Goal: Information Seeking & Learning: Learn about a topic

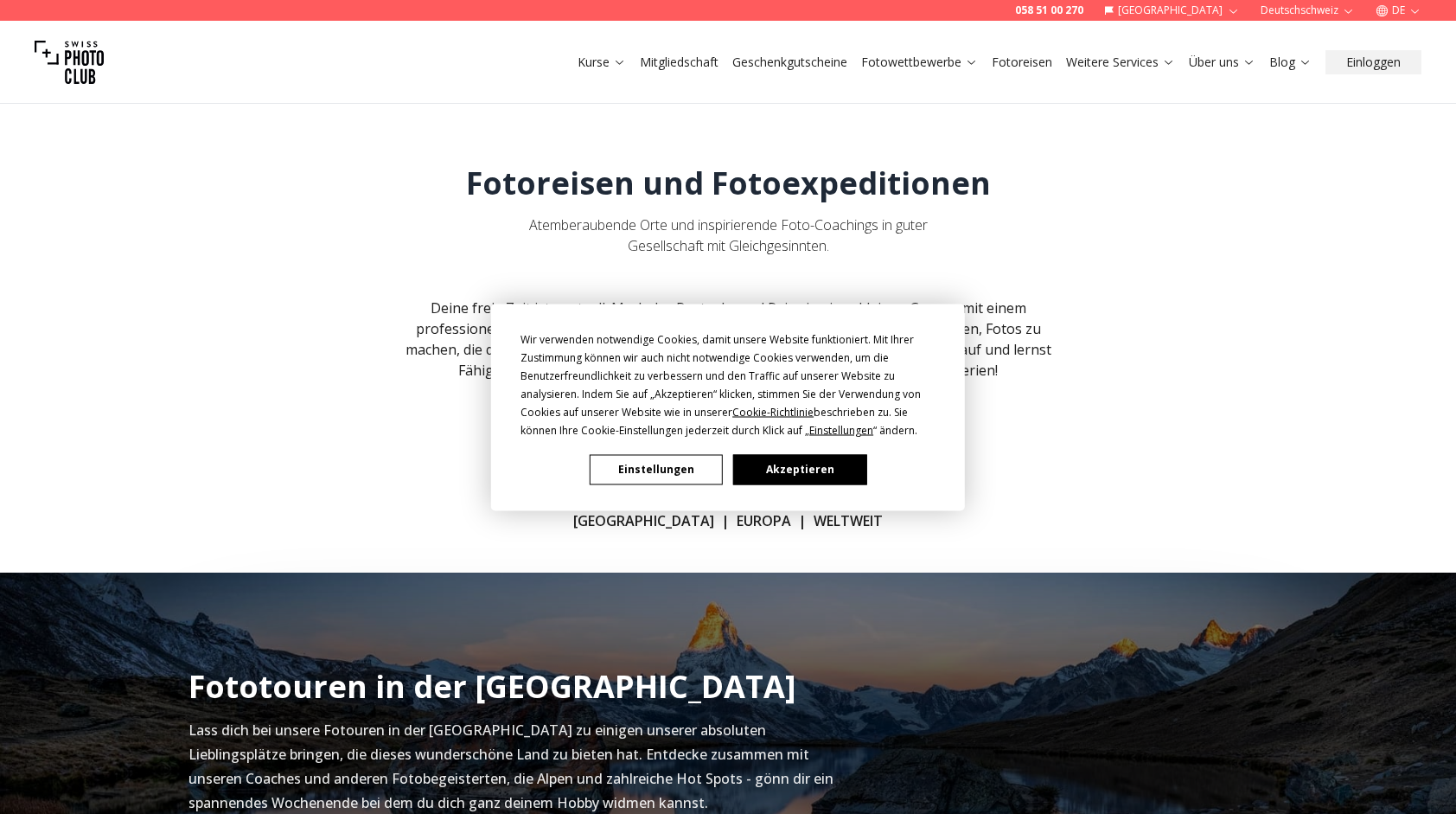
click at [662, 465] on button "Einstellungen" at bounding box center [655, 469] width 133 height 30
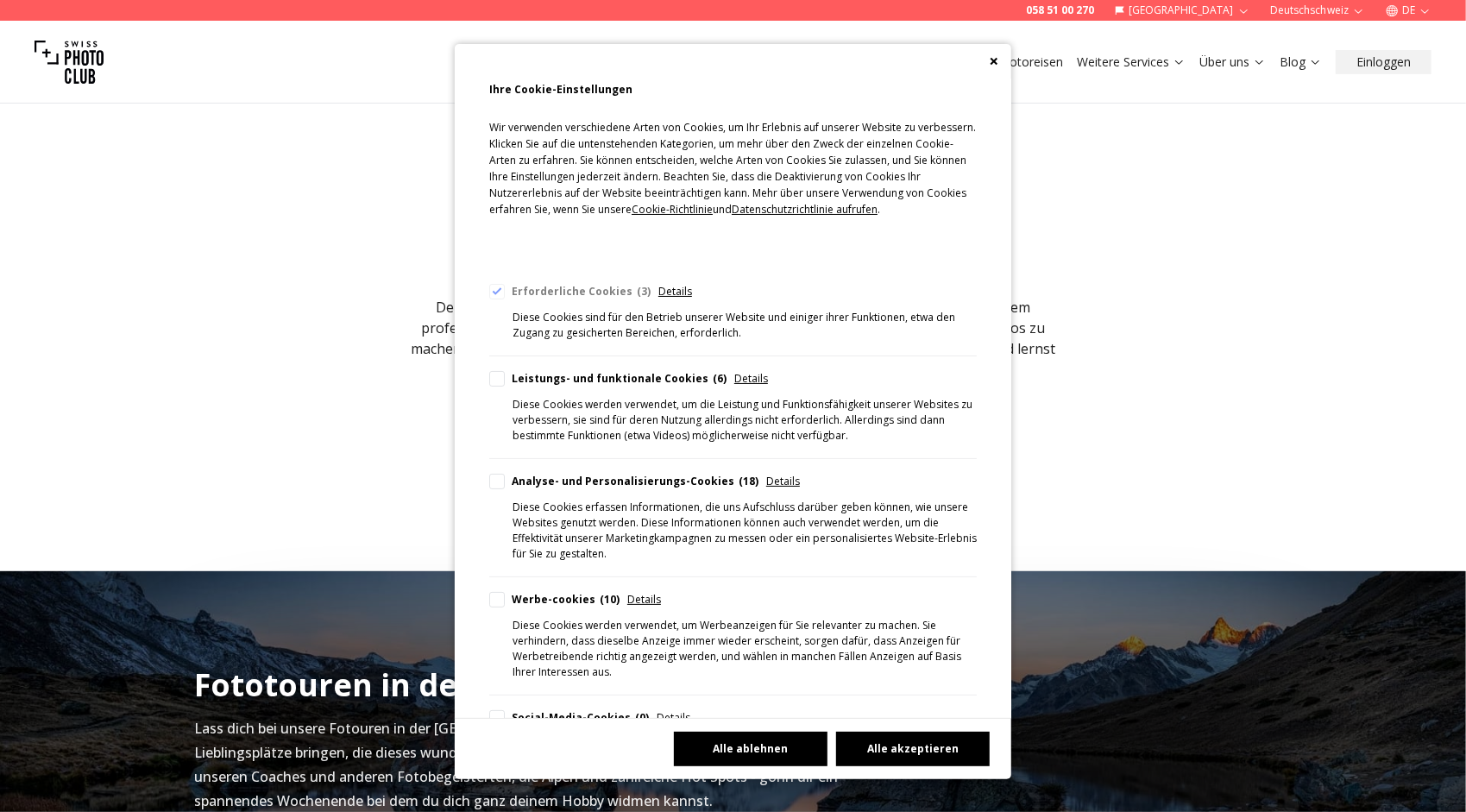
click at [761, 744] on button "Alle ablehnen" at bounding box center [750, 748] width 154 height 35
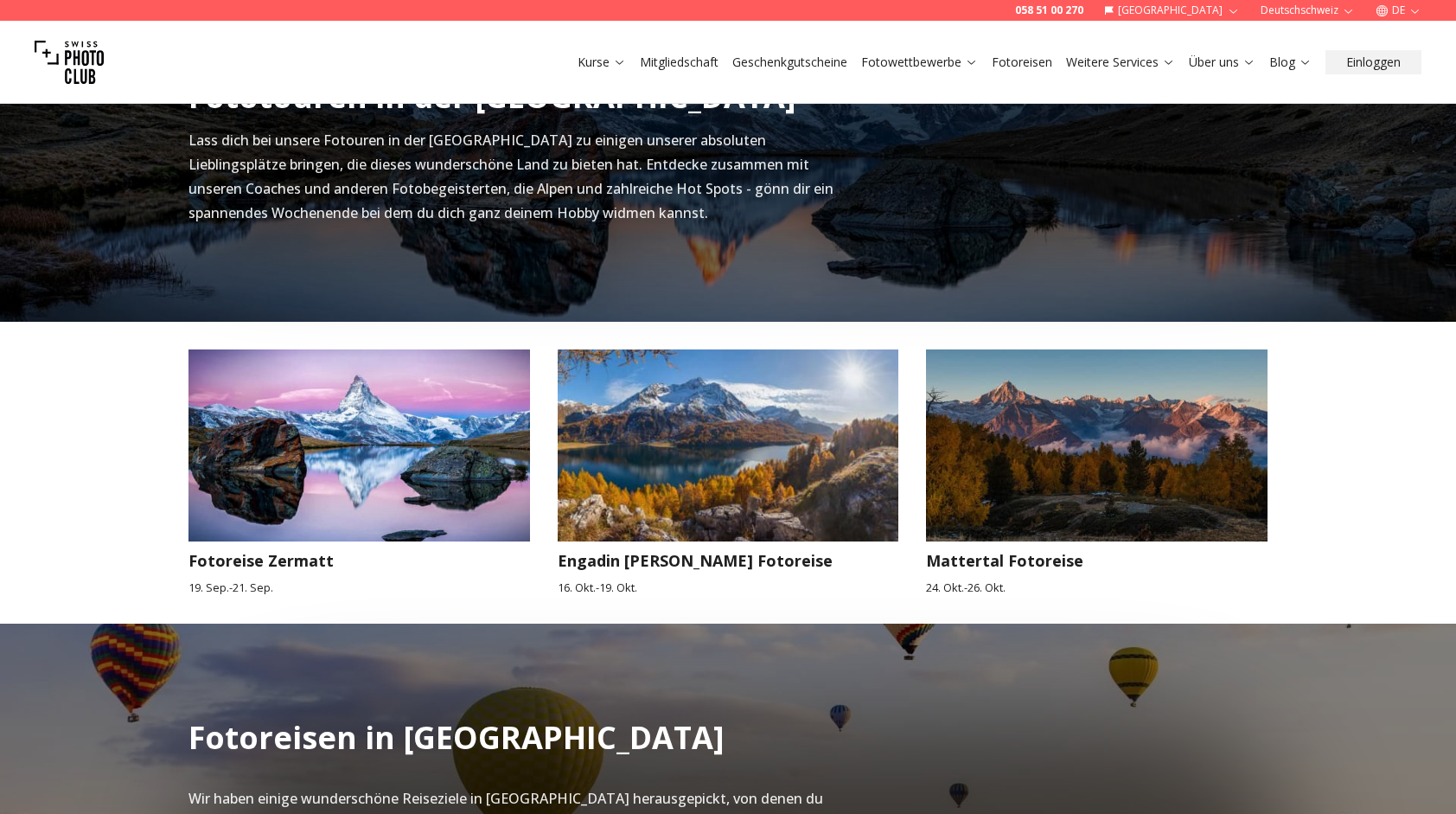
scroll to position [605, 0]
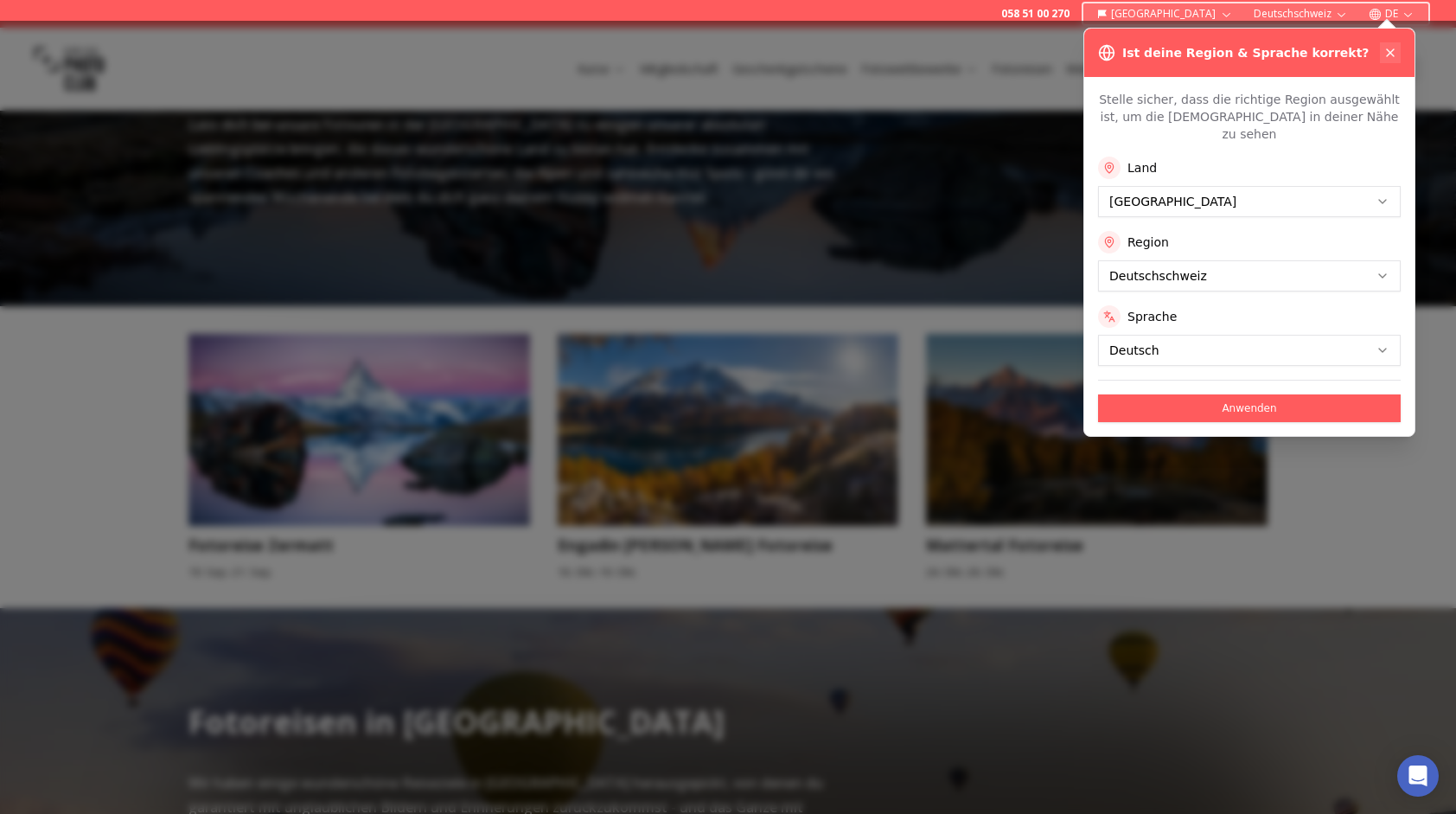
click at [1387, 46] on icon at bounding box center [1391, 53] width 14 height 14
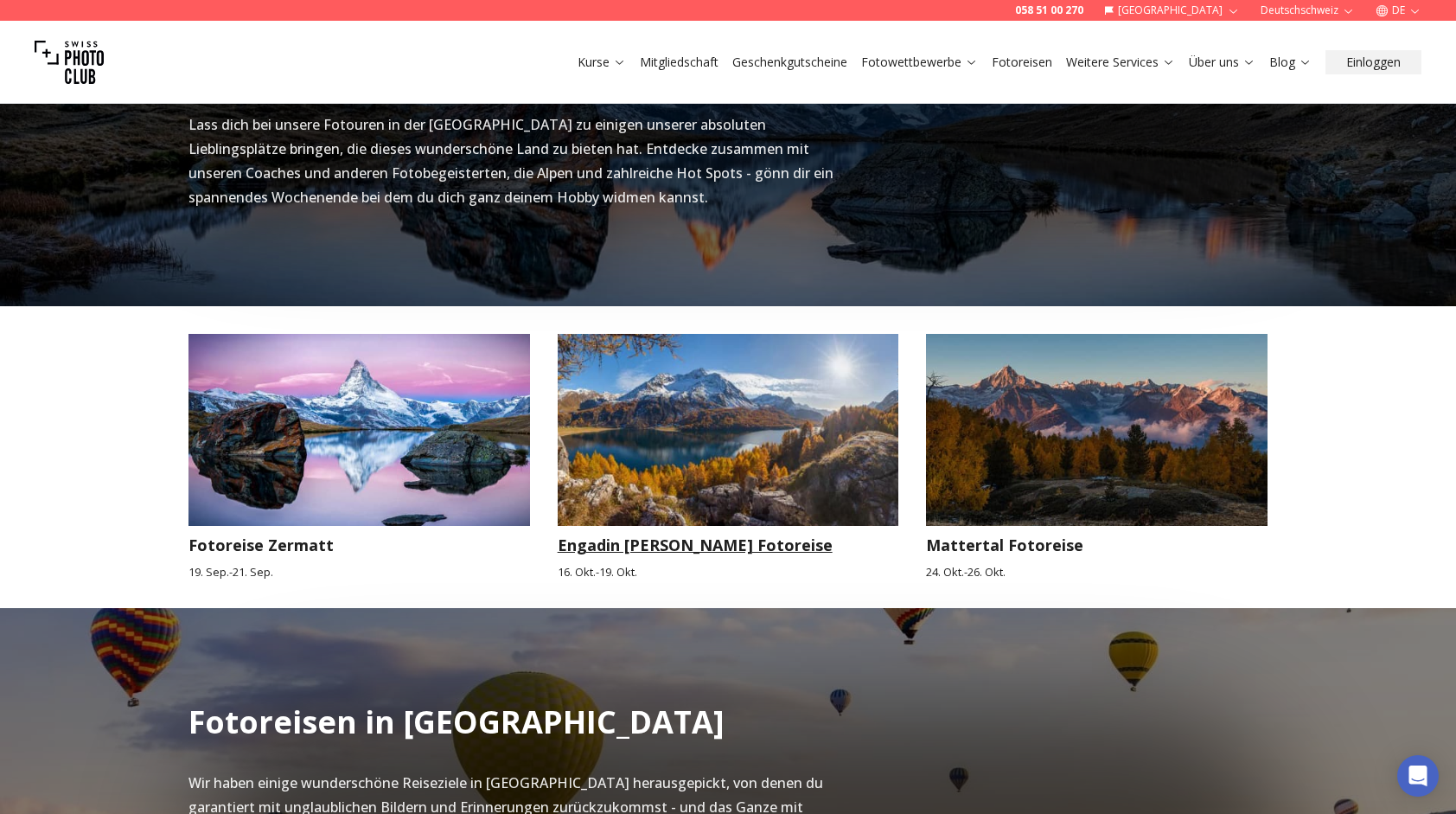
click at [626, 535] on h3 "Engadin [PERSON_NAME] Fotoreise" at bounding box center [728, 544] width 341 height 24
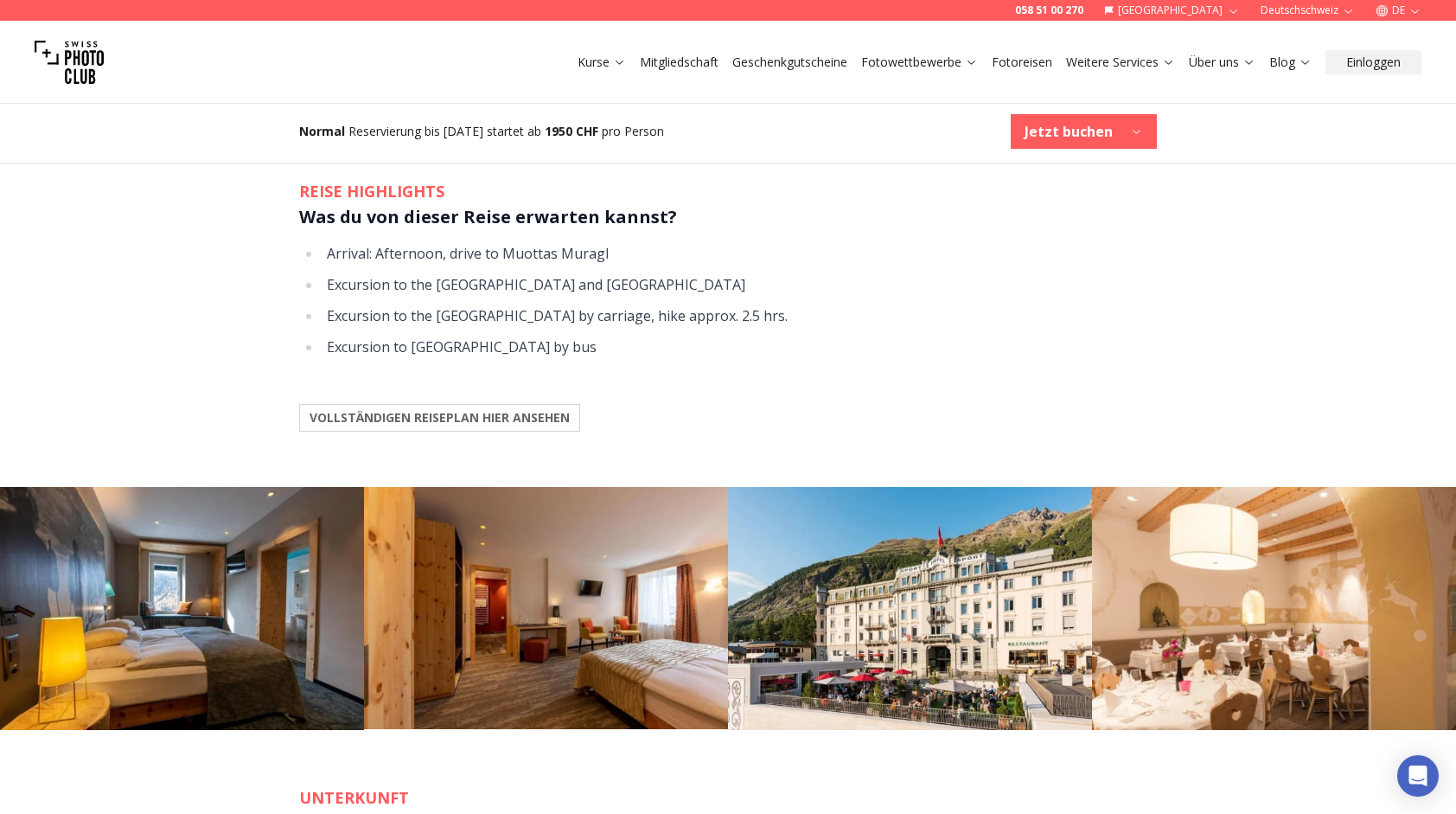
scroll to position [1470, 0]
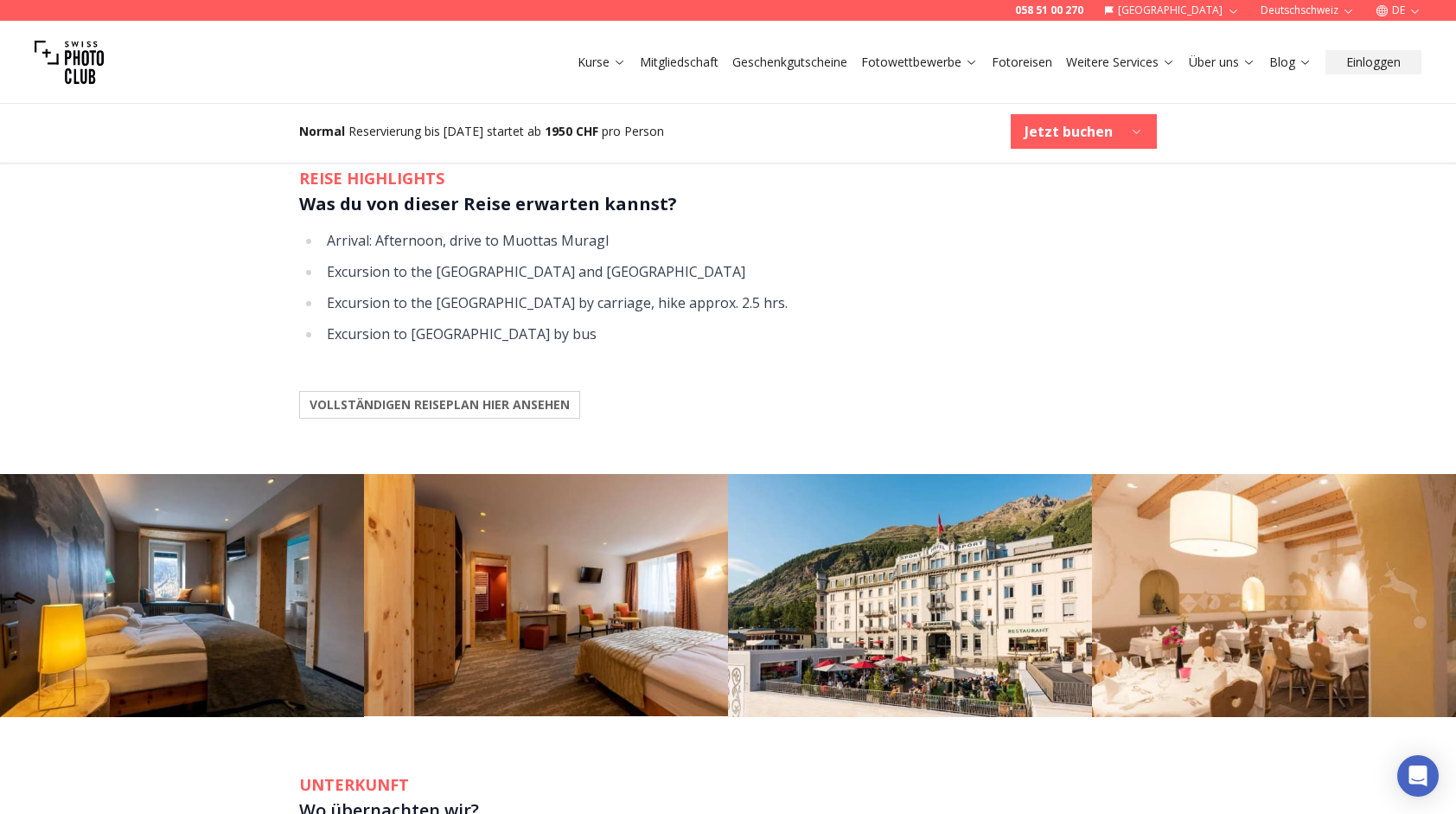
click at [409, 408] on b "VOLLSTÄNDIGEN REISEPLAN HIER ANSEHEN" at bounding box center [440, 404] width 260 height 17
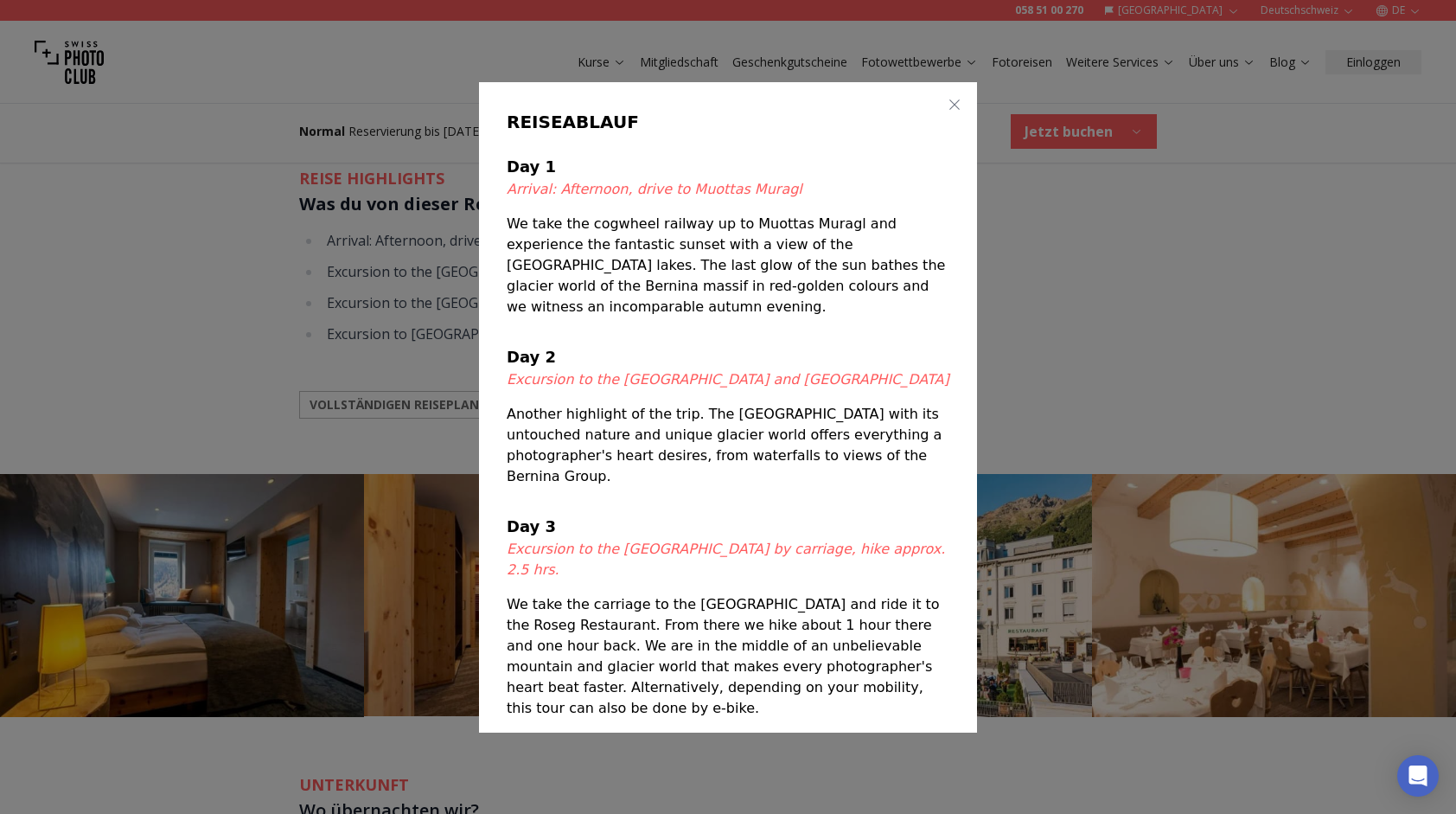
click at [942, 116] on div "REISEABLAUF Day 1 Arrival: Afternoon, drive to Muottas Muragl We take the cogwh…" at bounding box center [728, 407] width 498 height 651
click at [948, 102] on icon "button" at bounding box center [955, 104] width 14 height 14
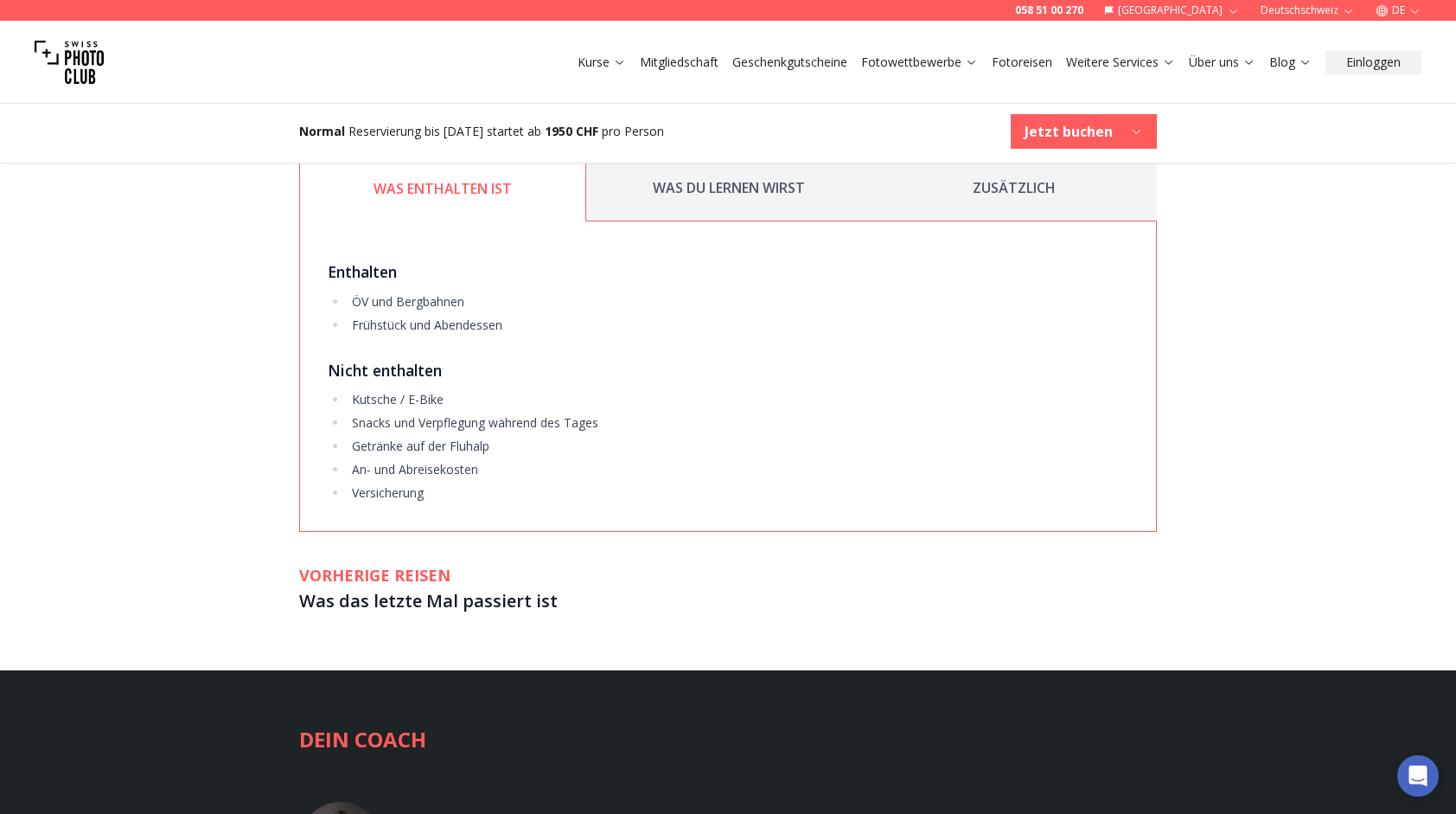
scroll to position [2421, 0]
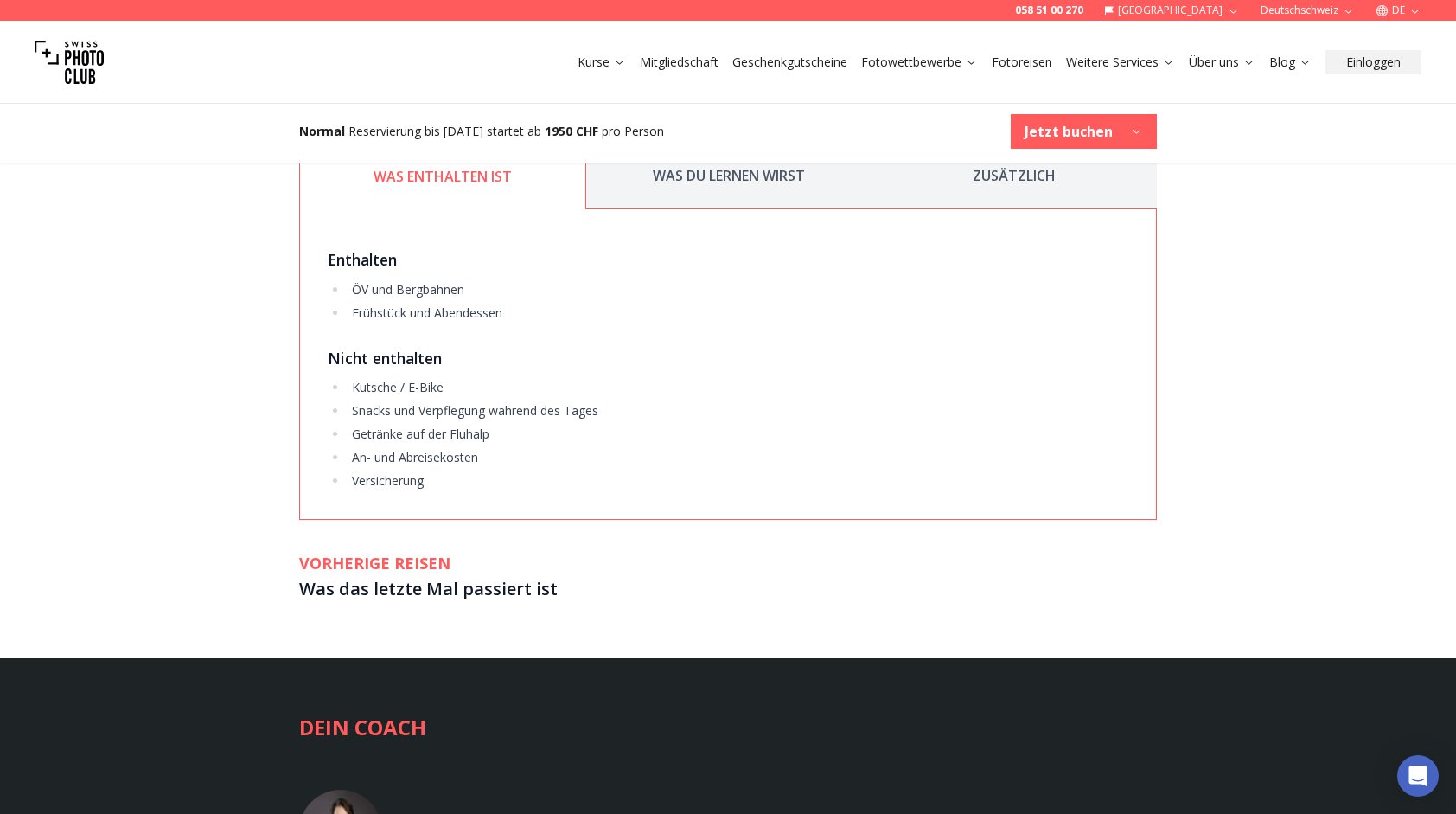
click at [984, 179] on button "ZUSÄTZLICH" at bounding box center [1015, 176] width 285 height 67
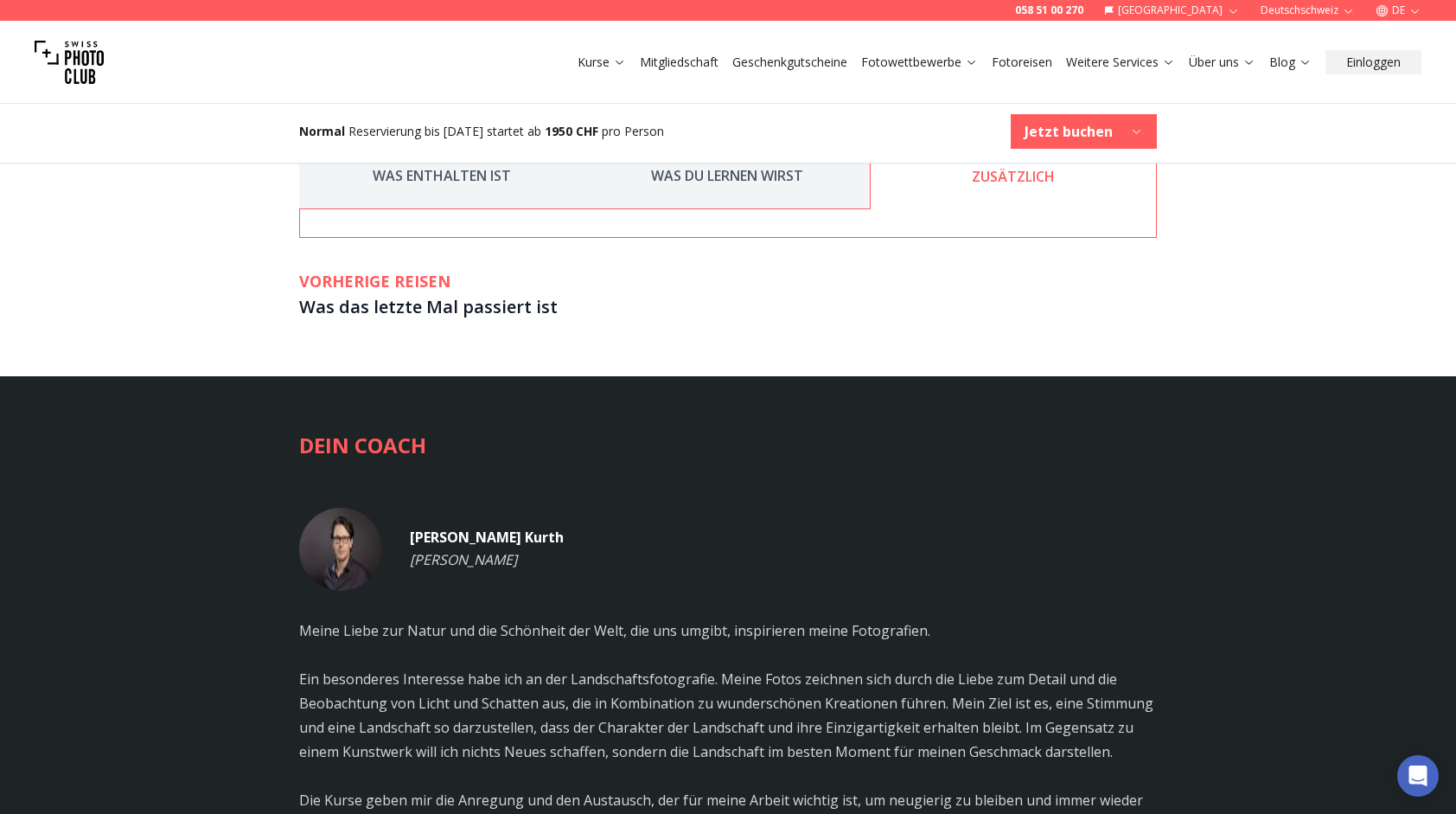
click at [744, 179] on button "WAS DU LERNEN WIRST" at bounding box center [728, 176] width 285 height 67
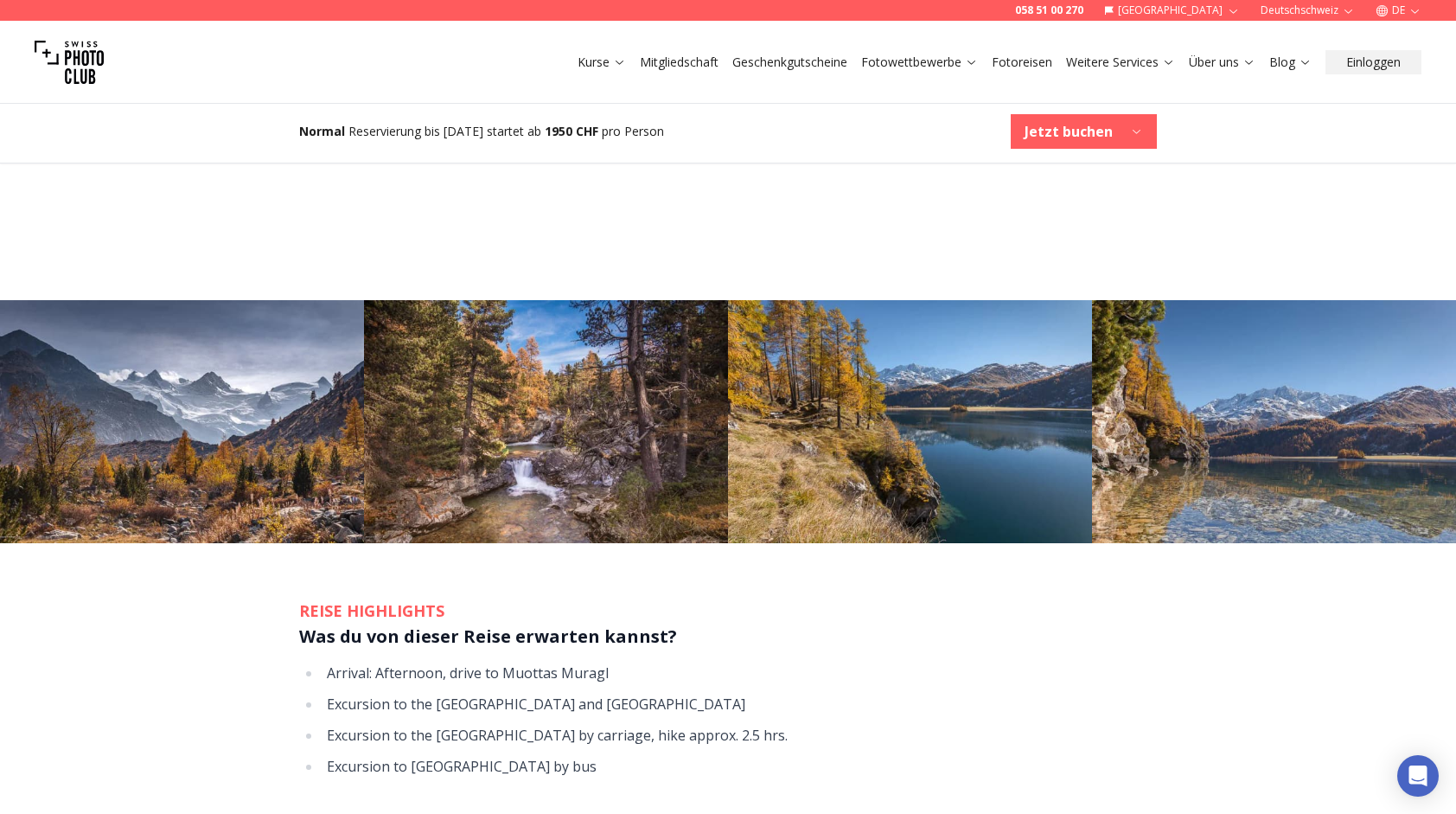
scroll to position [951, 0]
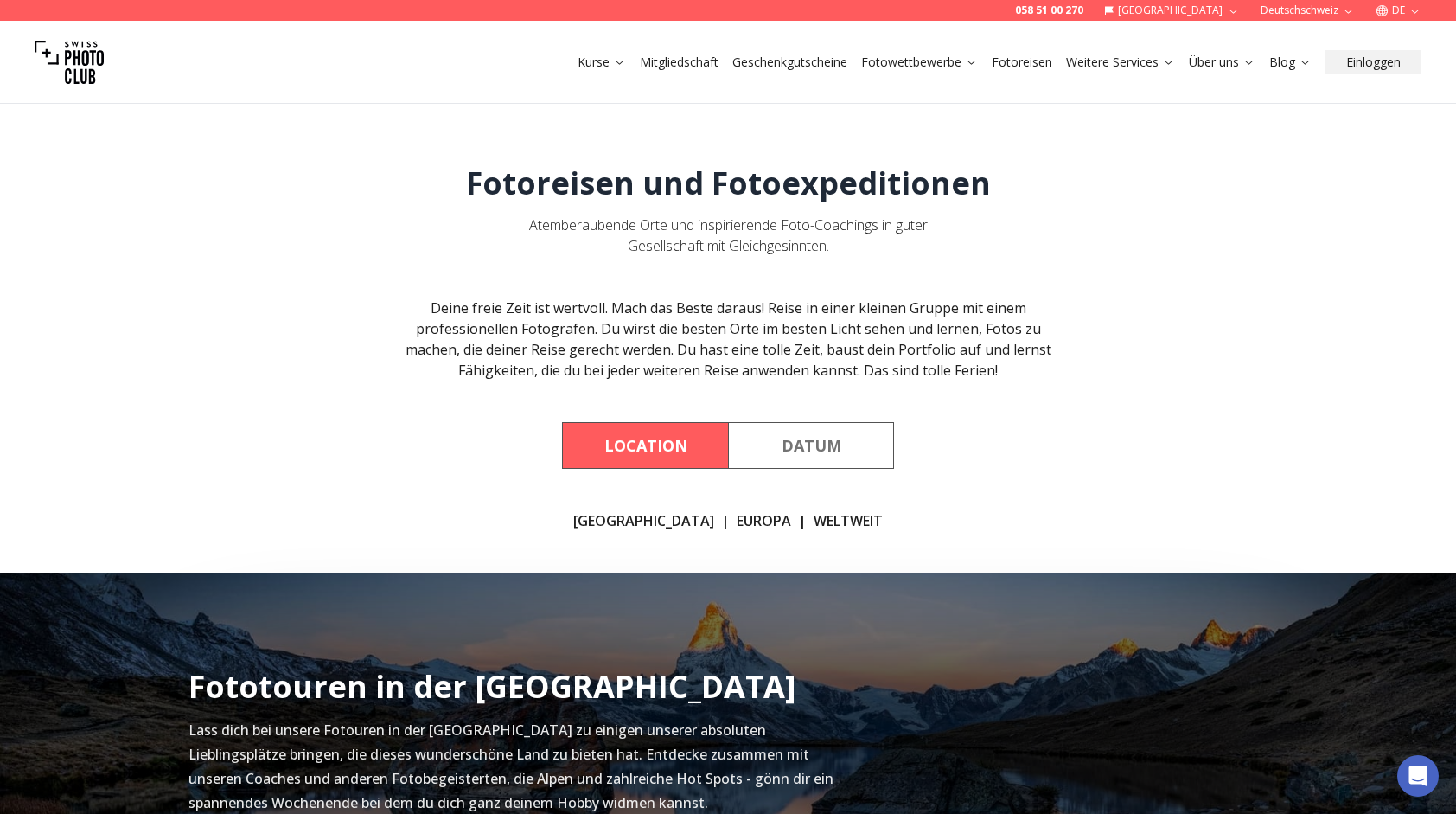
click at [675, 62] on link "Mitgliedschaft" at bounding box center [679, 62] width 78 height 17
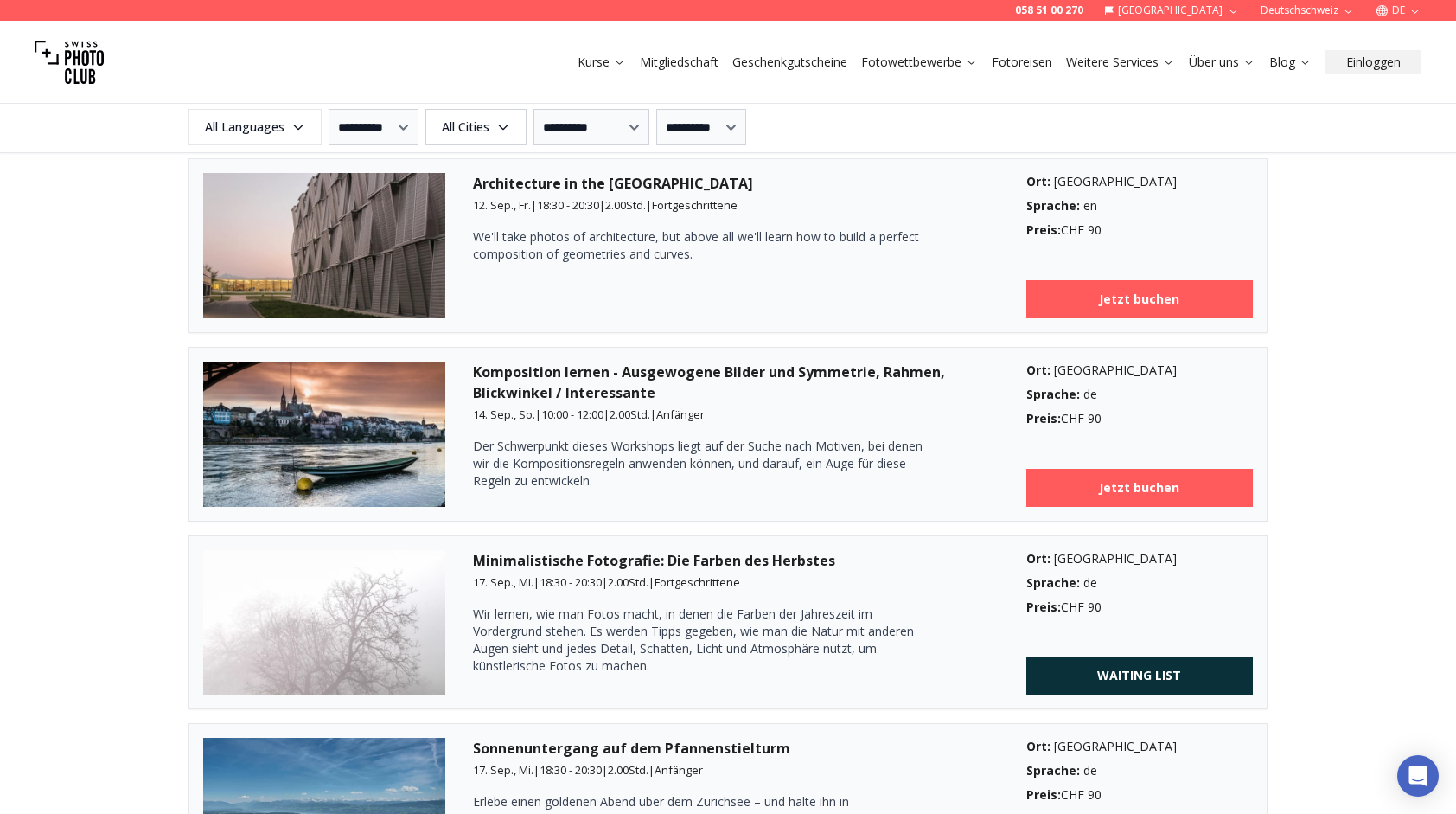
scroll to position [2162, 0]
